Goal: Transaction & Acquisition: Purchase product/service

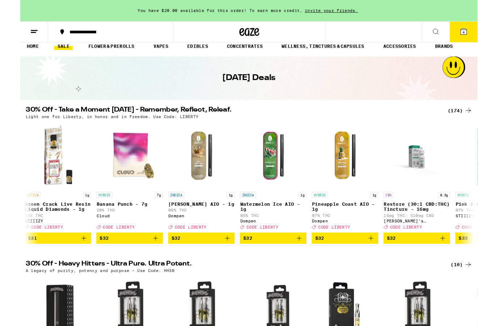
scroll to position [0, 9307]
click at [232, 264] on button "$32" at bounding box center [198, 259] width 72 height 12
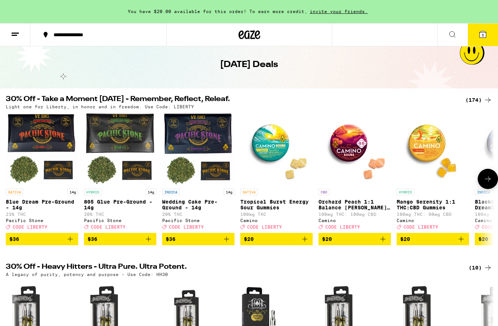
scroll to position [0, 0]
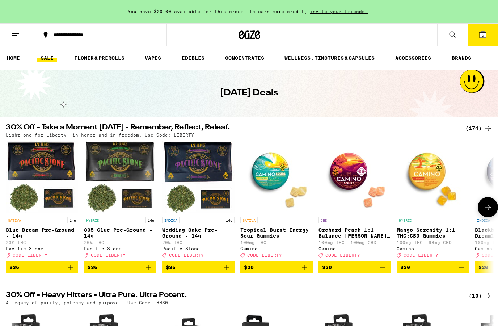
click at [484, 38] on icon at bounding box center [483, 34] width 9 height 9
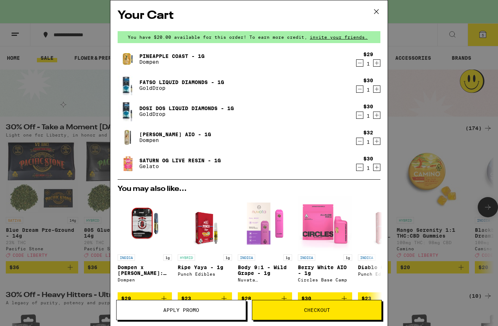
click at [361, 65] on icon "Decrement" at bounding box center [360, 63] width 7 height 9
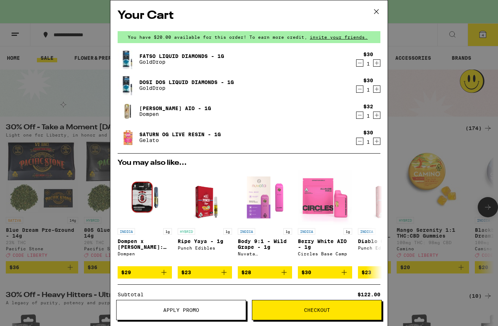
click at [203, 310] on span "Apply Promo" at bounding box center [181, 309] width 129 height 5
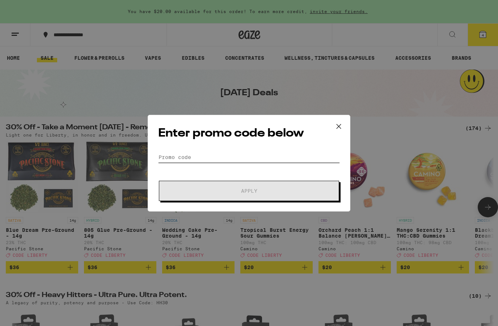
click at [265, 159] on input "Promo Code" at bounding box center [249, 157] width 182 height 11
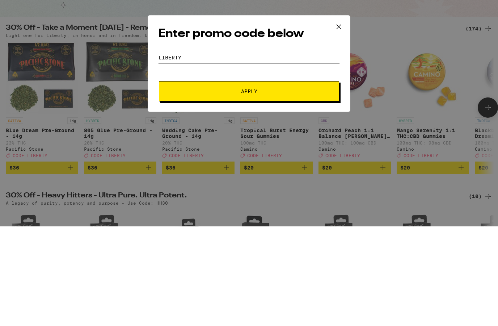
type input "Liberty"
click at [262, 181] on button "Apply" at bounding box center [249, 191] width 180 height 20
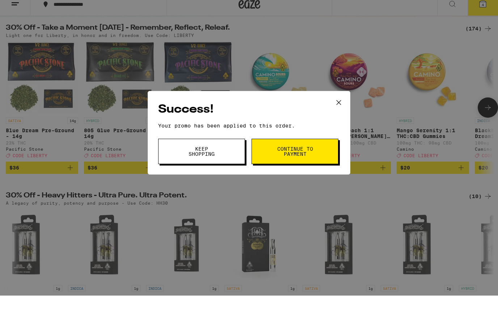
click at [222, 169] on button "Keep Shopping" at bounding box center [201, 181] width 87 height 25
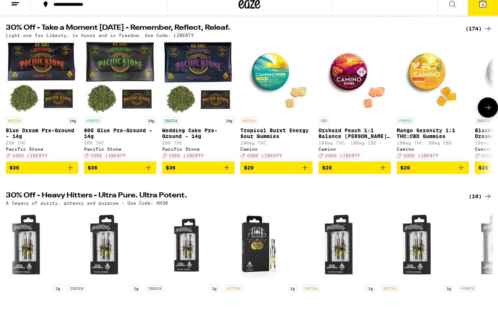
click at [485, 24] on button "4" at bounding box center [483, 35] width 30 height 22
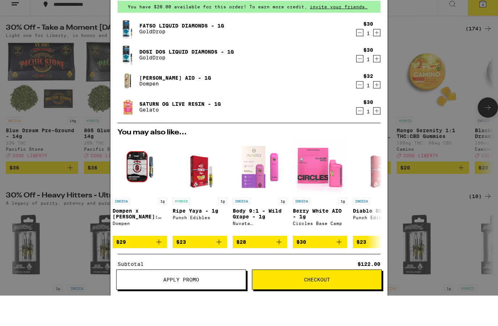
click at [360, 59] on icon "Decrement" at bounding box center [360, 63] width 7 height 9
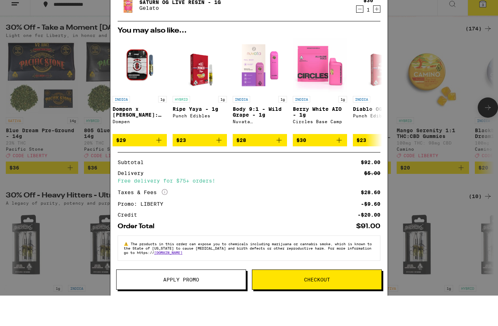
scroll to position [84, 0]
click at [320, 307] on span "Checkout" at bounding box center [317, 309] width 26 height 5
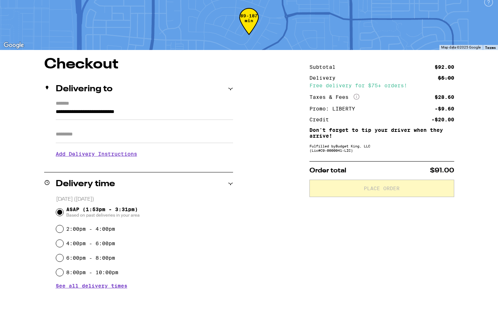
click at [123, 176] on h3 "Add Delivery Instructions" at bounding box center [144, 184] width 177 height 17
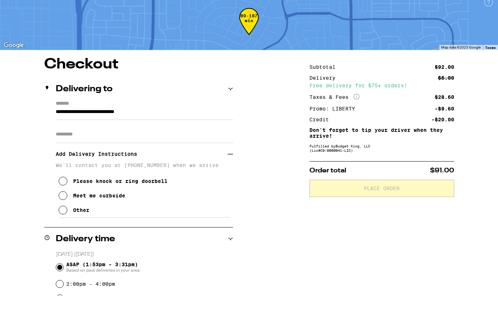
click at [63, 233] on button "Other" at bounding box center [74, 240] width 31 height 14
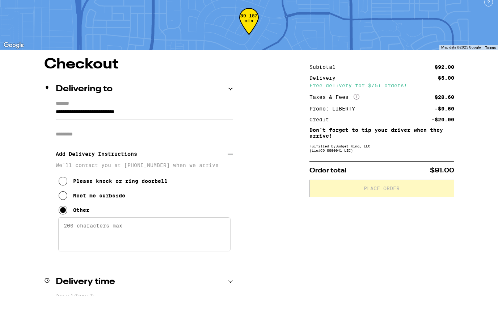
click at [85, 248] on textarea "Enter any other delivery instructions you want driver to know" at bounding box center [144, 265] width 172 height 34
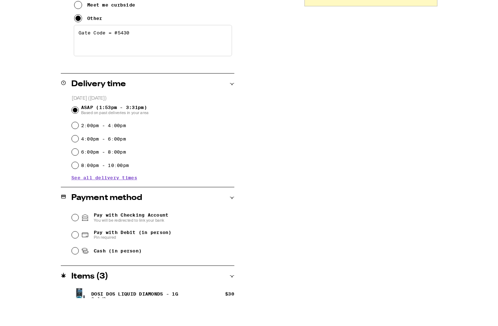
scroll to position [192, 0]
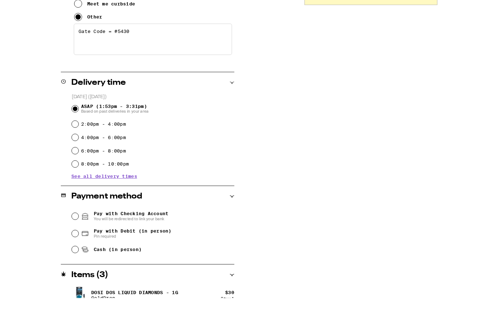
type textarea "Gate Code = #5430"
click at [62, 298] on input "Cash (in person)" at bounding box center [59, 301] width 7 height 7
radio input "true"
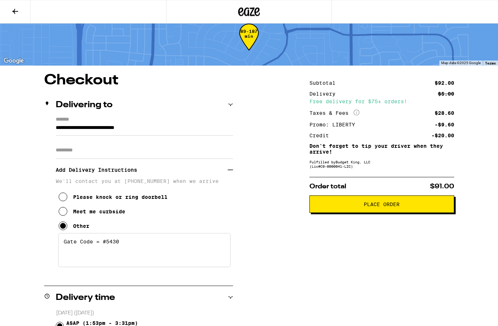
scroll to position [14, 0]
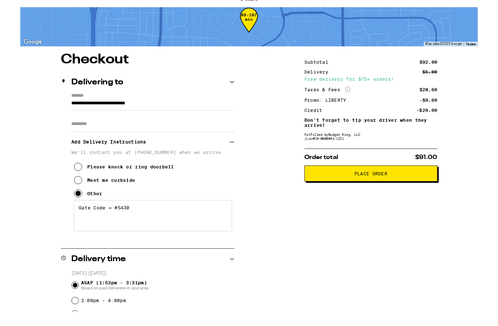
click at [379, 202] on span "Place Order" at bounding box center [382, 204] width 36 height 5
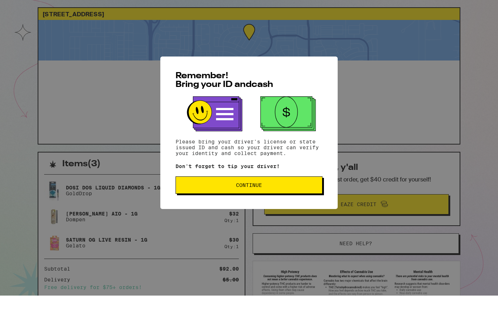
click at [264, 213] on span "Continue" at bounding box center [249, 215] width 135 height 5
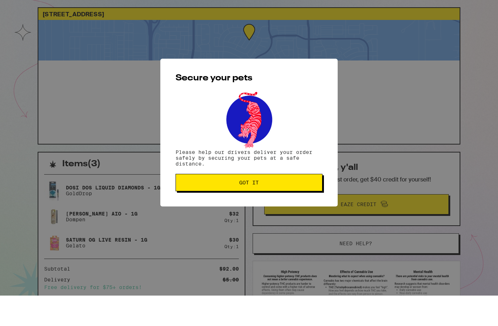
click at [257, 204] on button "Got it" at bounding box center [249, 212] width 147 height 17
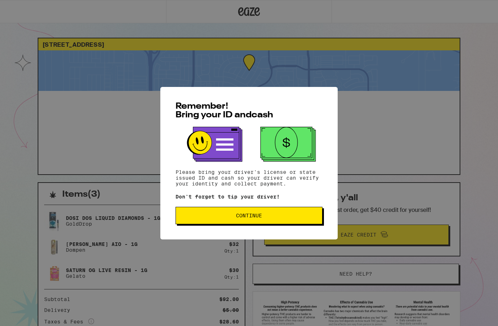
click at [264, 218] on span "Continue" at bounding box center [249, 215] width 135 height 5
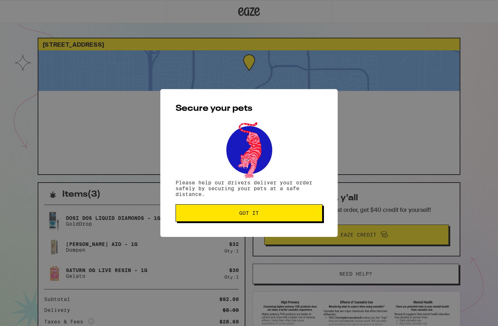
click at [243, 221] on button "Got it" at bounding box center [249, 212] width 147 height 17
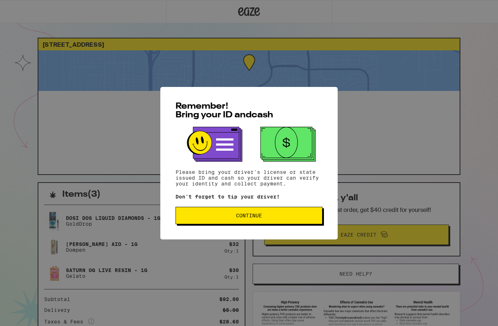
click at [264, 217] on span "Continue" at bounding box center [249, 215] width 135 height 5
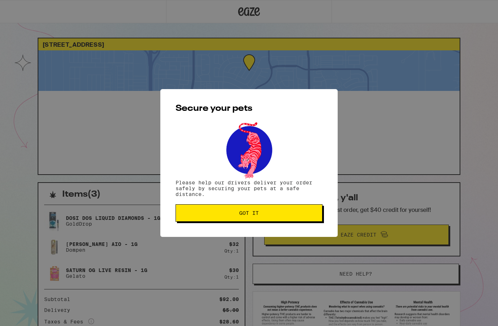
click at [258, 215] on span "Got it" at bounding box center [249, 212] width 20 height 5
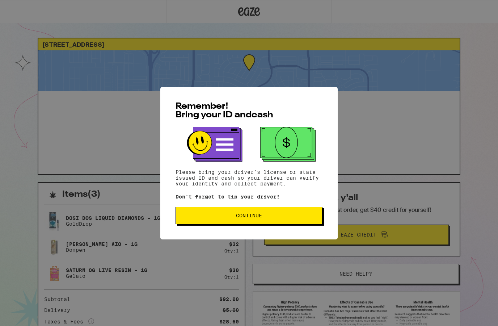
click at [255, 224] on button "Continue" at bounding box center [249, 215] width 147 height 17
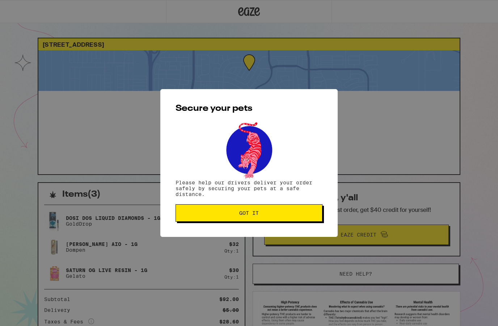
click at [276, 213] on span "Got it" at bounding box center [249, 212] width 135 height 5
